Goal: Task Accomplishment & Management: Manage account settings

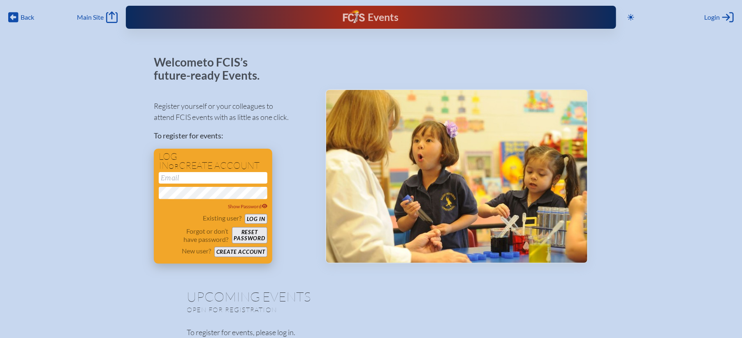
type input "[EMAIL_ADDRESS][DOMAIN_NAME]"
click at [263, 217] on button "Log in" at bounding box center [256, 219] width 23 height 10
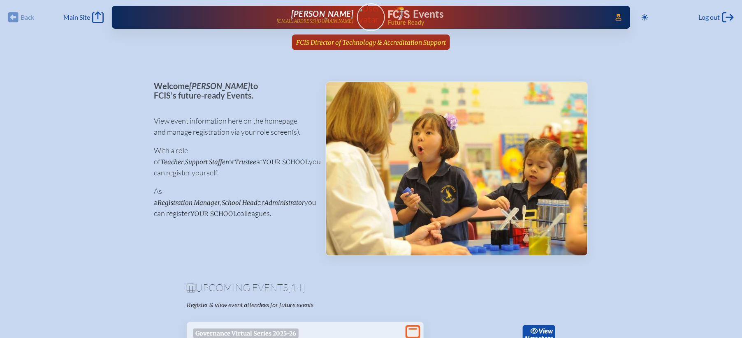
click at [409, 44] on span "FCIS Director of Technology & Accreditation Support" at bounding box center [371, 43] width 150 height 8
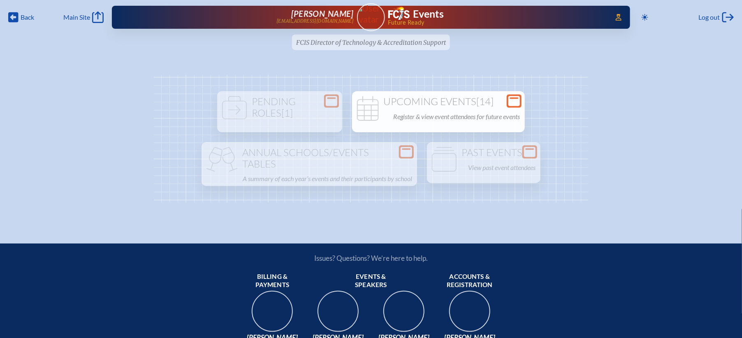
scroll to position [6, 0]
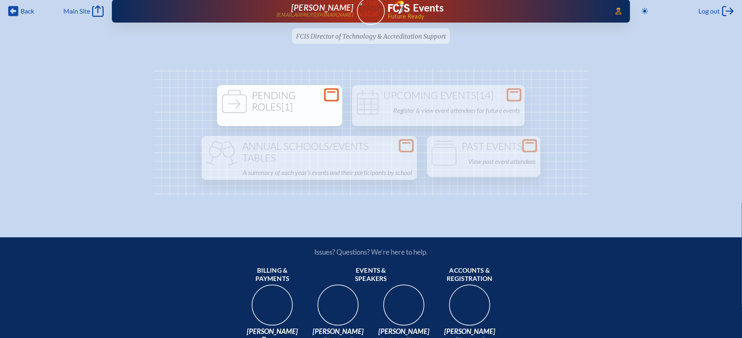
click at [306, 100] on h1 "Pending Roles [1]" at bounding box center [279, 101] width 118 height 23
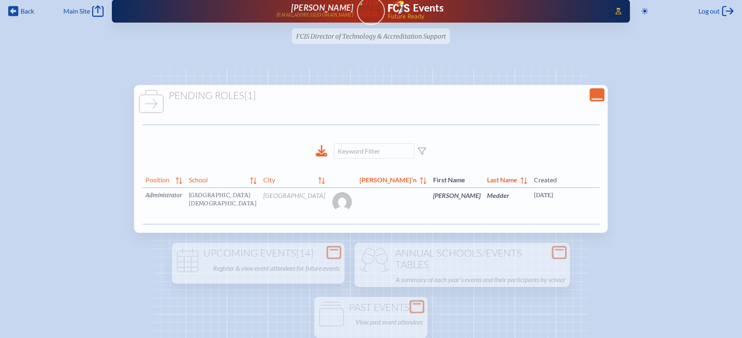
scroll to position [0, 14]
click at [673, 204] on link "edit Person’s Details" at bounding box center [687, 208] width 28 height 26
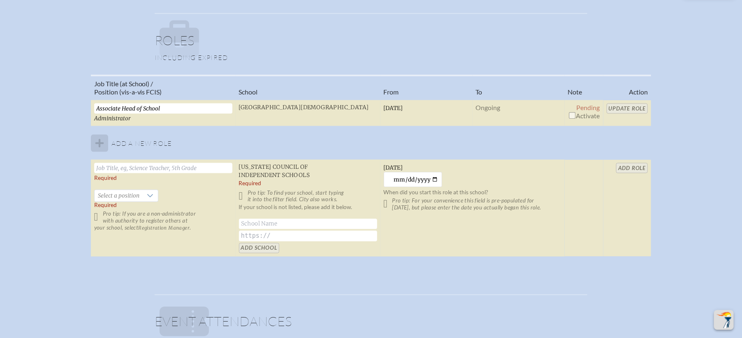
scroll to position [539, 0]
click at [573, 115] on input "checkbox" at bounding box center [572, 117] width 7 height 7
checkbox input "true"
click at [614, 113] on input "Update Role" at bounding box center [628, 110] width 42 height 10
